Goal: Transaction & Acquisition: Download file/media

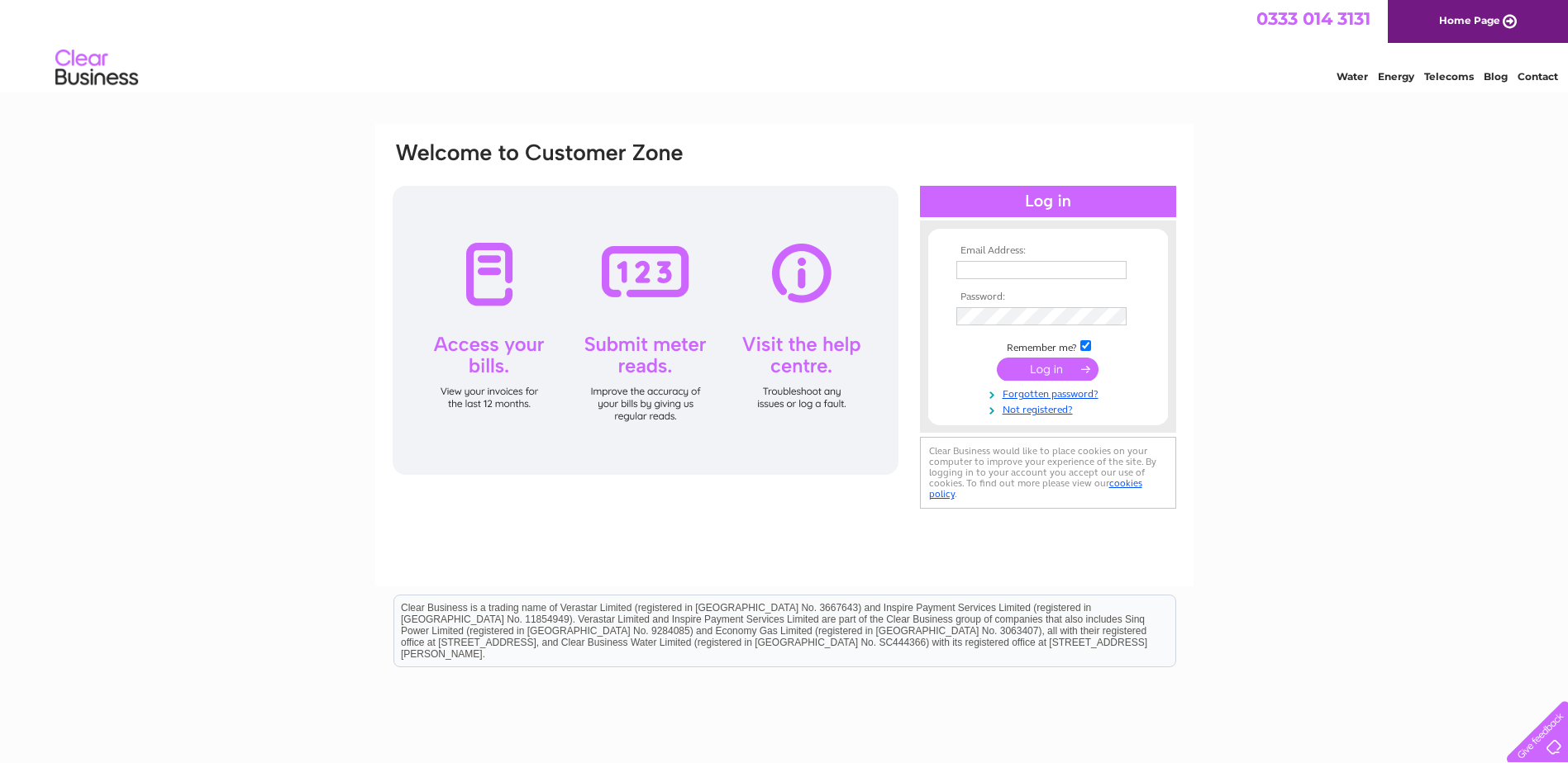
type input "jtmotors31@yahoo.co.uk"
click at [1056, 367] on input "submit" at bounding box center [1047, 369] width 102 height 23
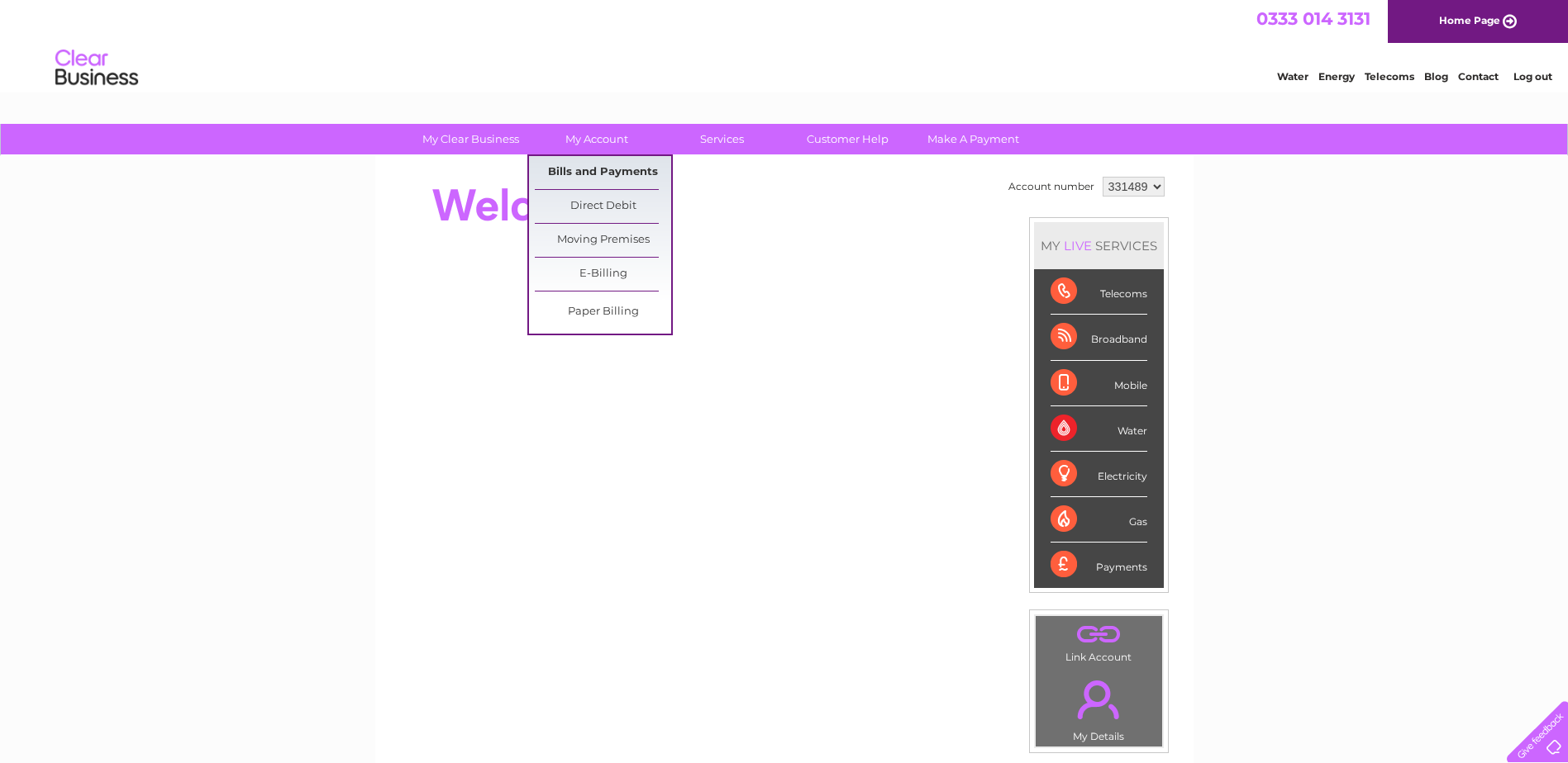
click at [571, 179] on link "Bills and Payments" at bounding box center [603, 172] width 136 height 33
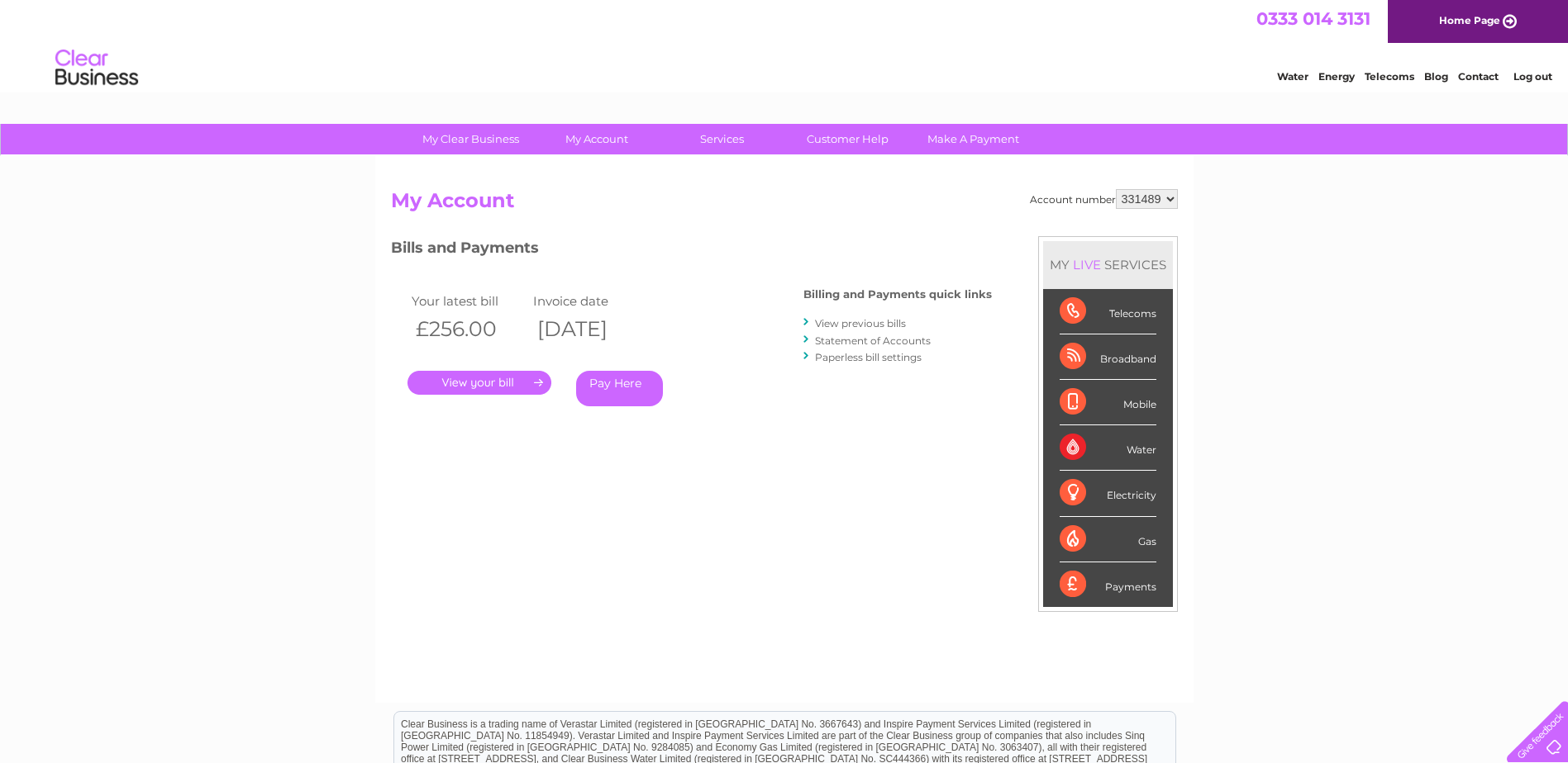
click at [492, 379] on link "." at bounding box center [479, 383] width 144 height 24
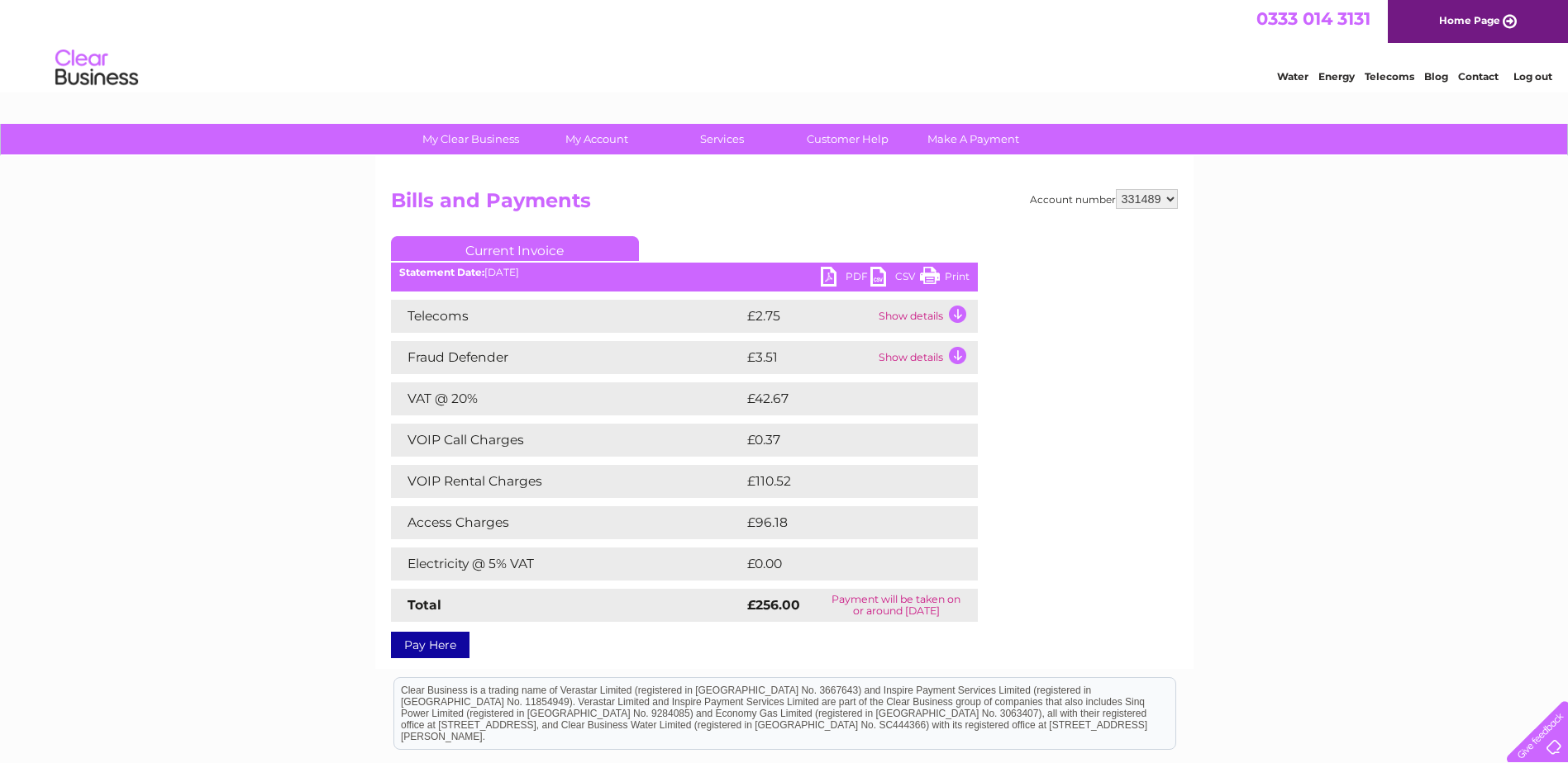
click at [841, 271] on link "PDF" at bounding box center [844, 279] width 49 height 24
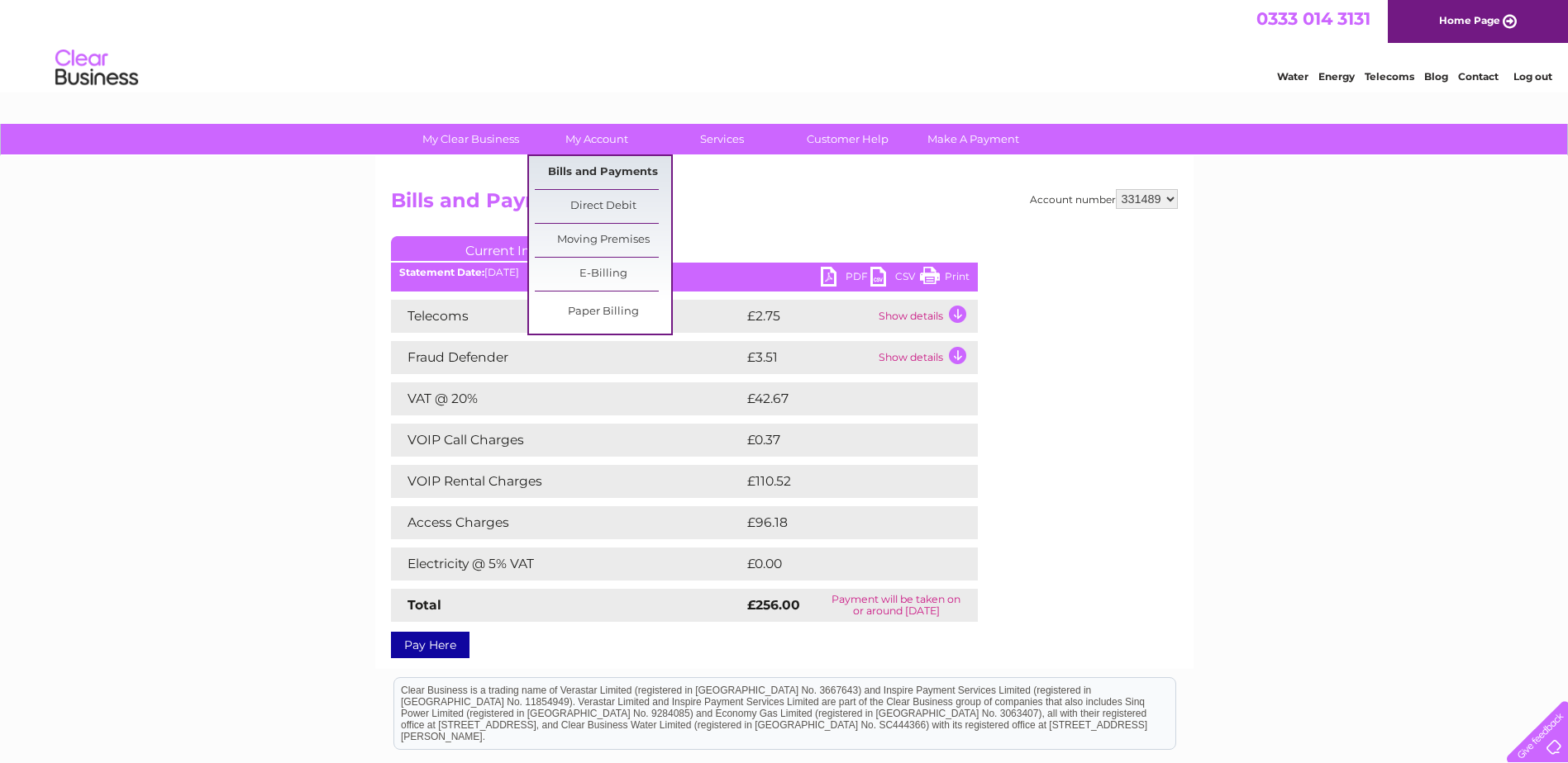
click at [589, 167] on link "Bills and Payments" at bounding box center [603, 172] width 136 height 33
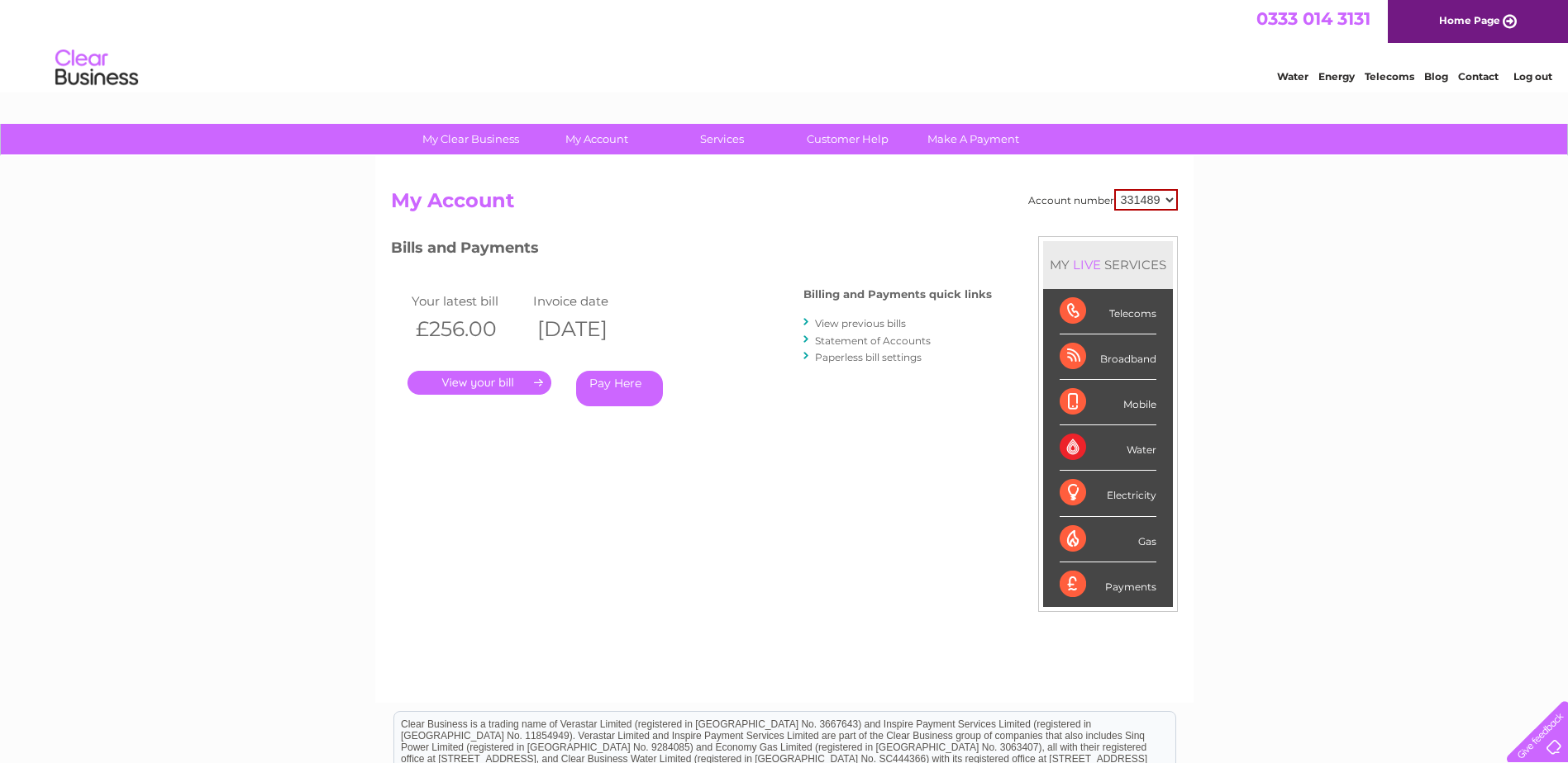
click at [895, 321] on link "View previous bills" at bounding box center [860, 323] width 91 height 13
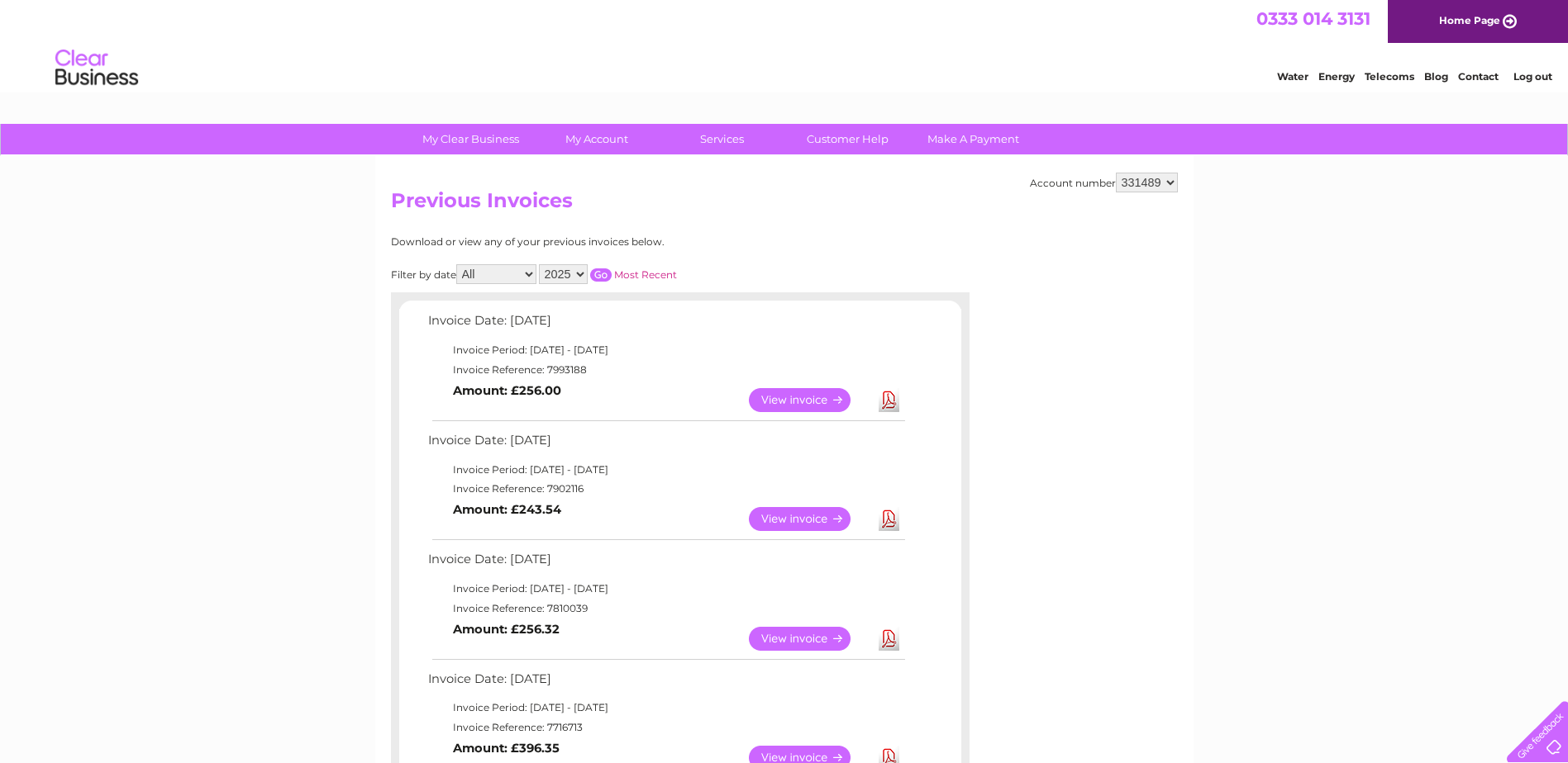
click at [890, 520] on link "Download" at bounding box center [888, 519] width 20 height 24
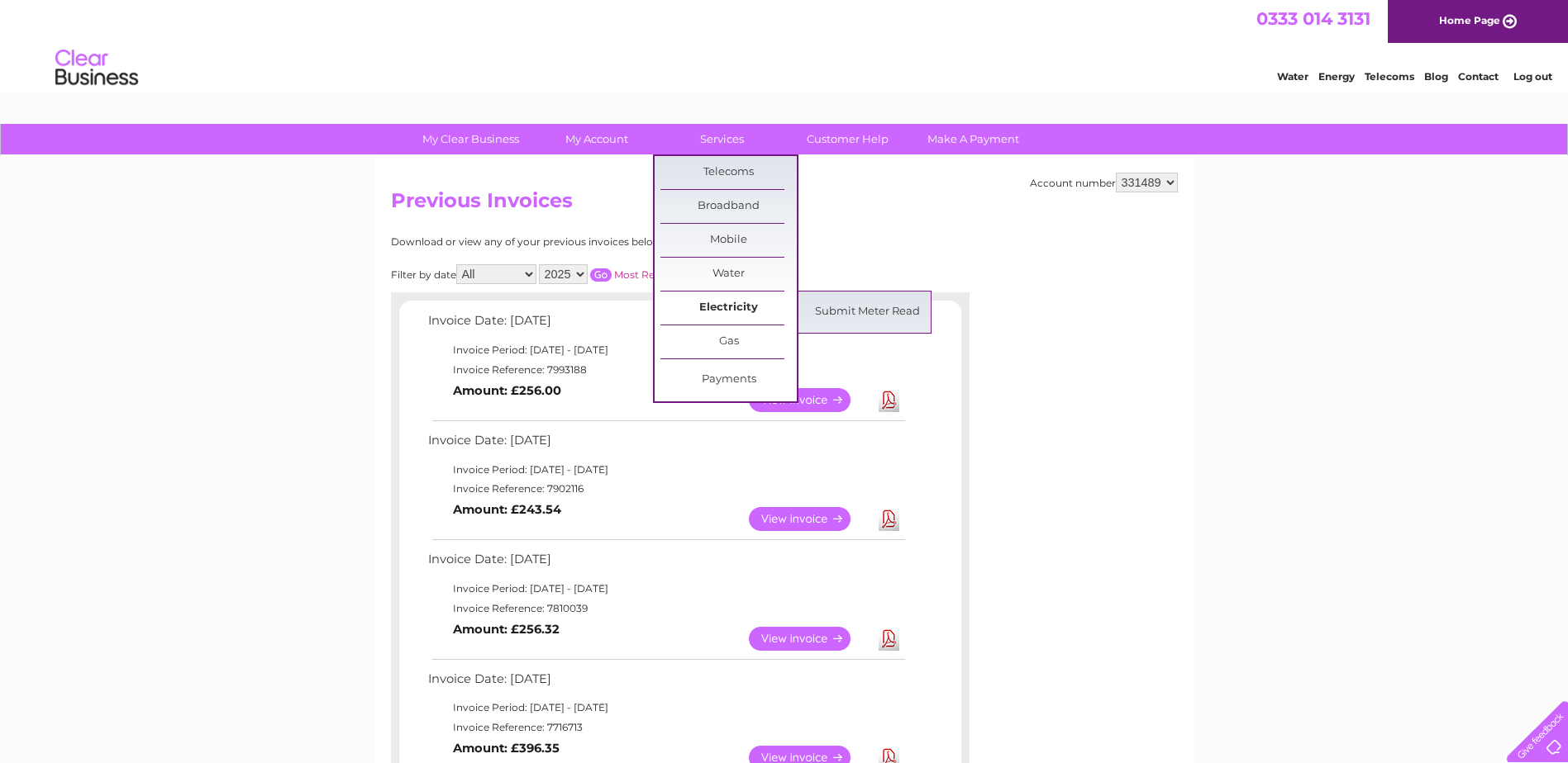
click at [712, 312] on link "Electricity" at bounding box center [728, 308] width 136 height 33
